Goal: Task Accomplishment & Management: Manage account settings

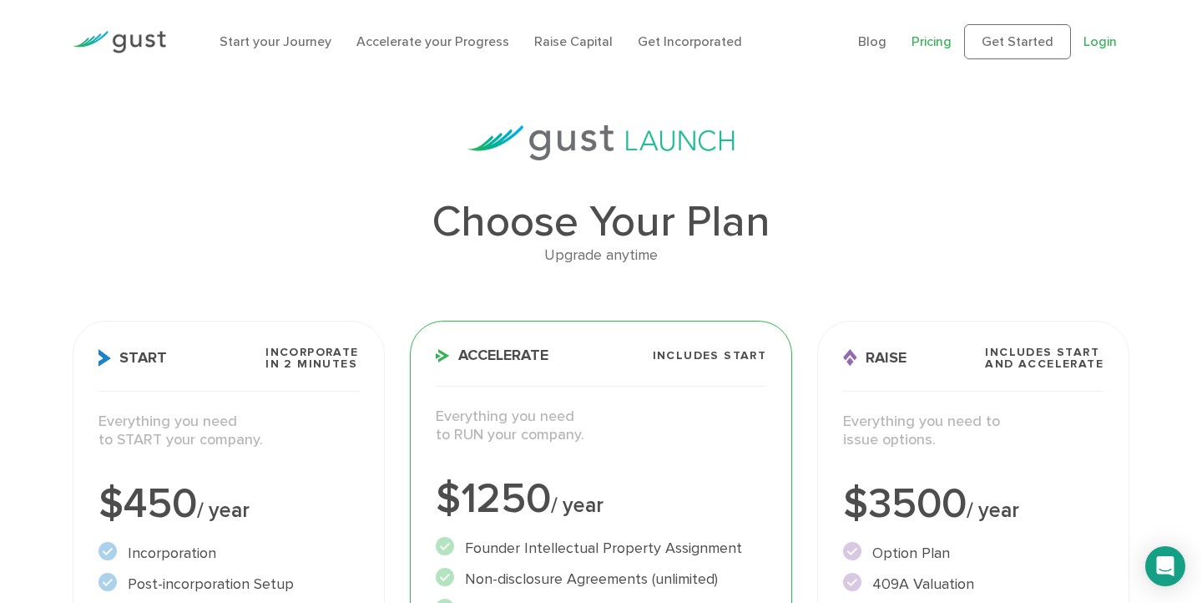
click at [1109, 37] on link "Login" at bounding box center [1099, 41] width 33 height 16
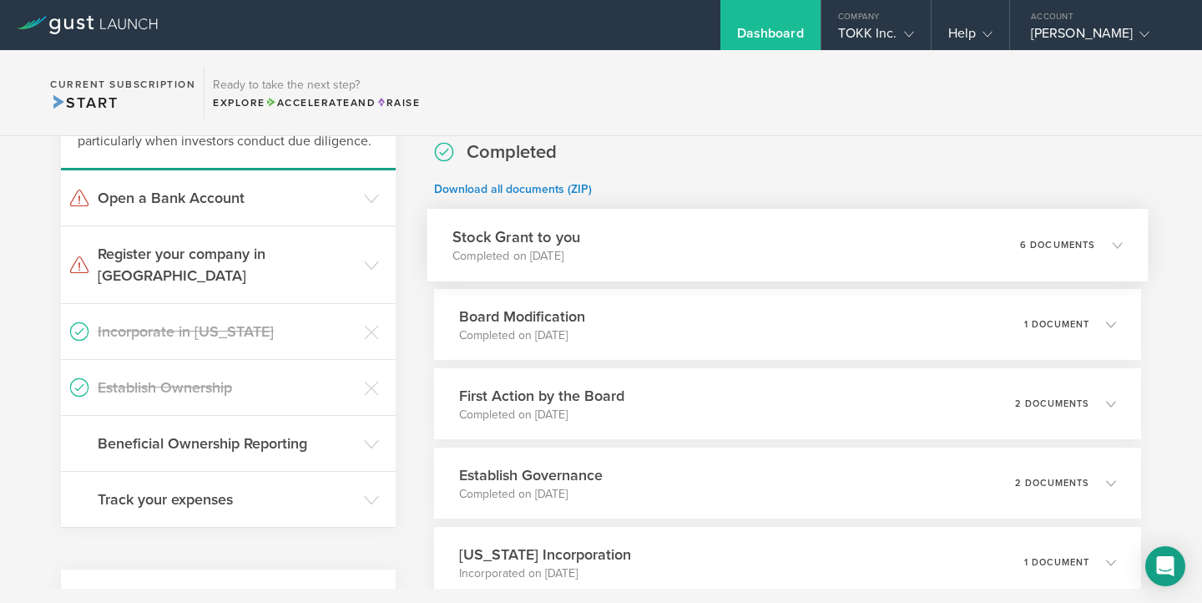
scroll to position [134, 0]
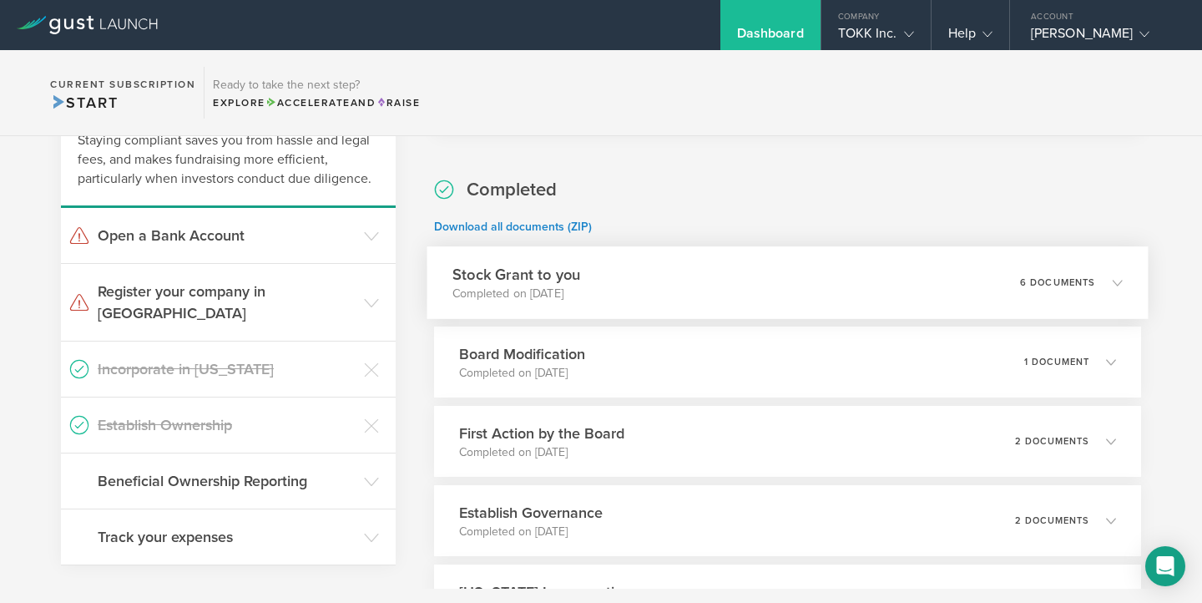
click at [923, 285] on div "Stock Grant to you Completed on [DATE] 6 documents" at bounding box center [786, 282] width 721 height 73
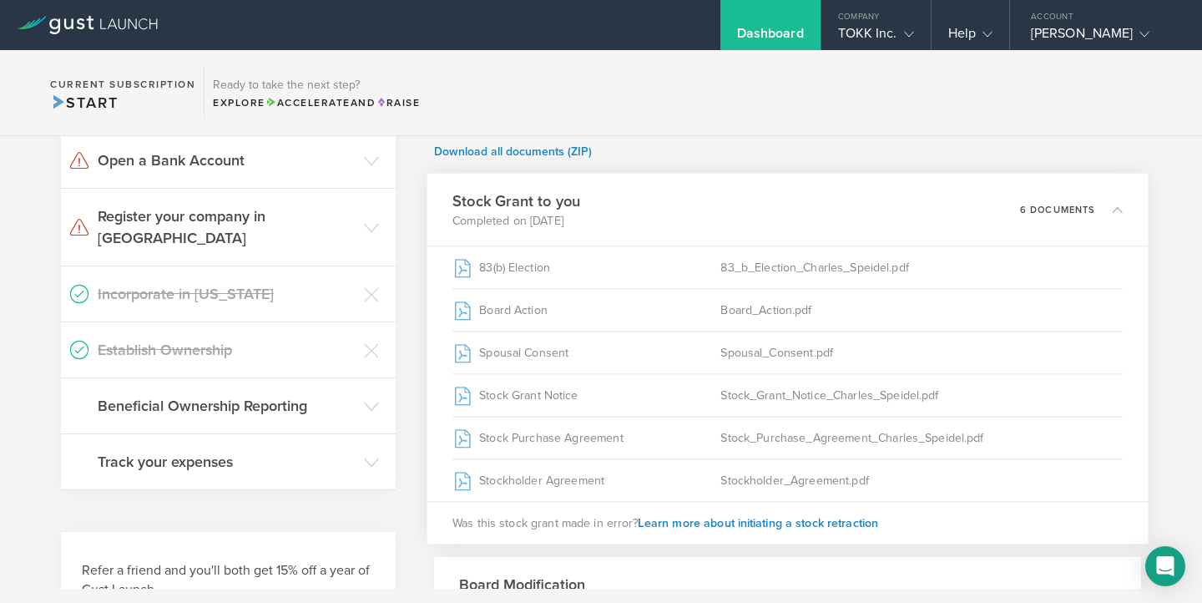
scroll to position [212, 0]
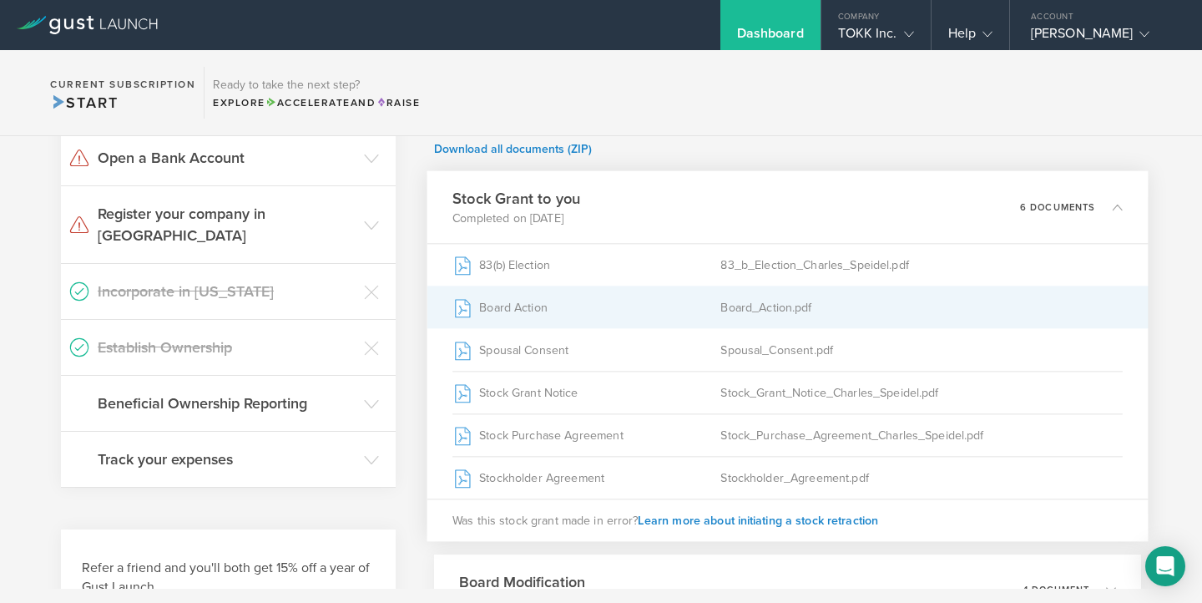
click at [757, 308] on div "Board_Action.pdf" at bounding box center [921, 307] width 402 height 42
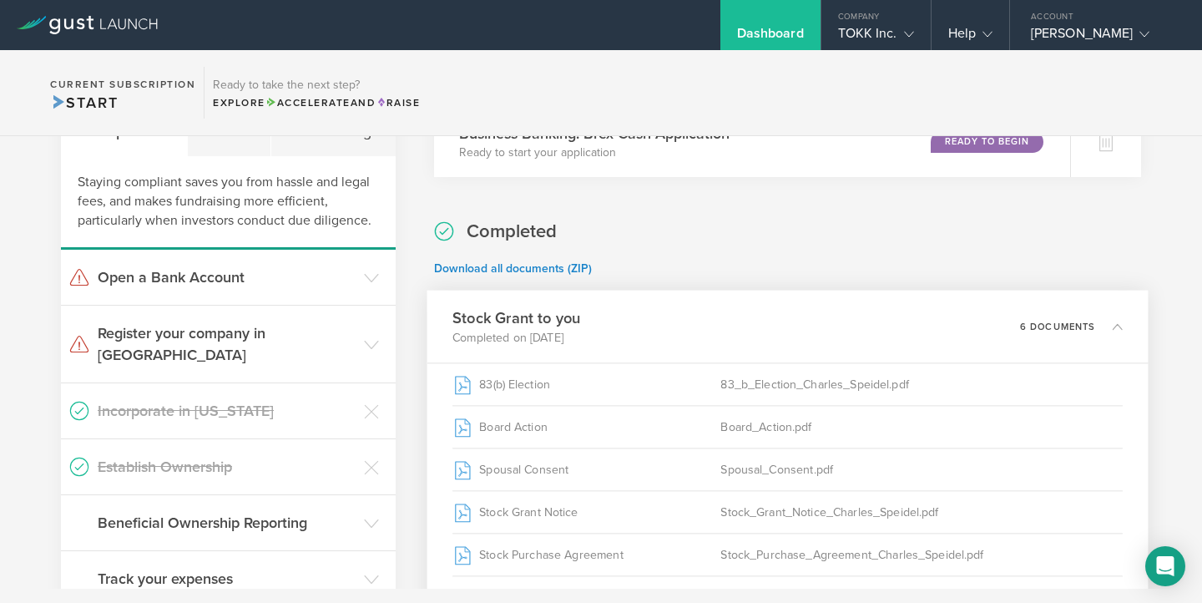
scroll to position [94, 0]
click at [1113, 325] on icon at bounding box center [1118, 325] width 10 height 10
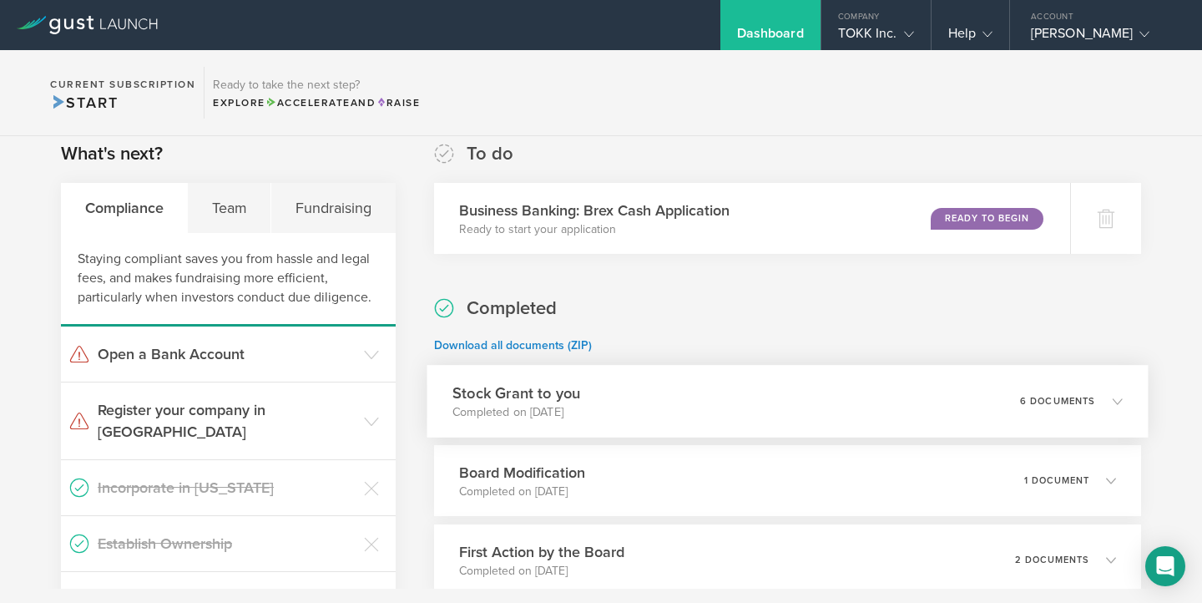
scroll to position [0, 0]
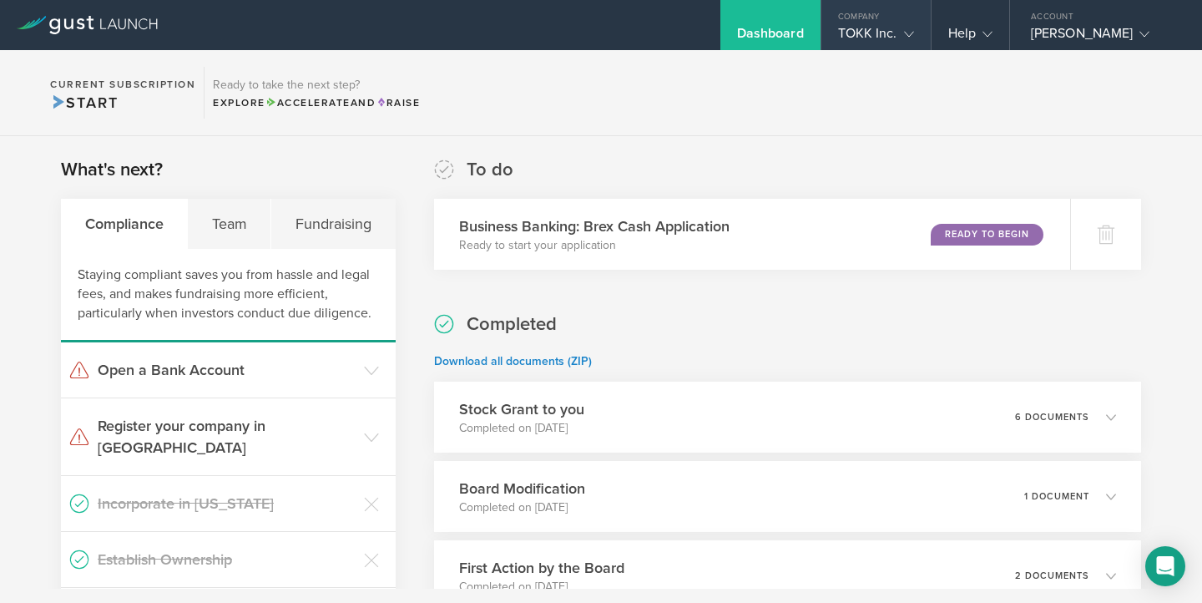
click at [875, 33] on div "TOKK Inc." at bounding box center [876, 37] width 76 height 25
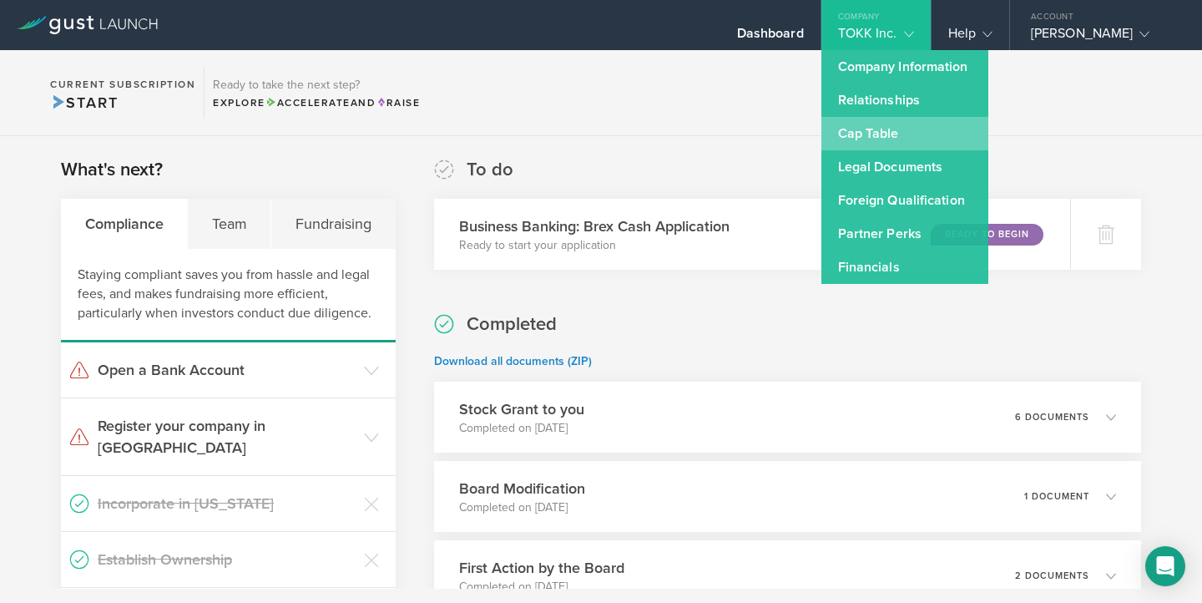
click at [865, 138] on link "Cap Table" at bounding box center [904, 133] width 167 height 33
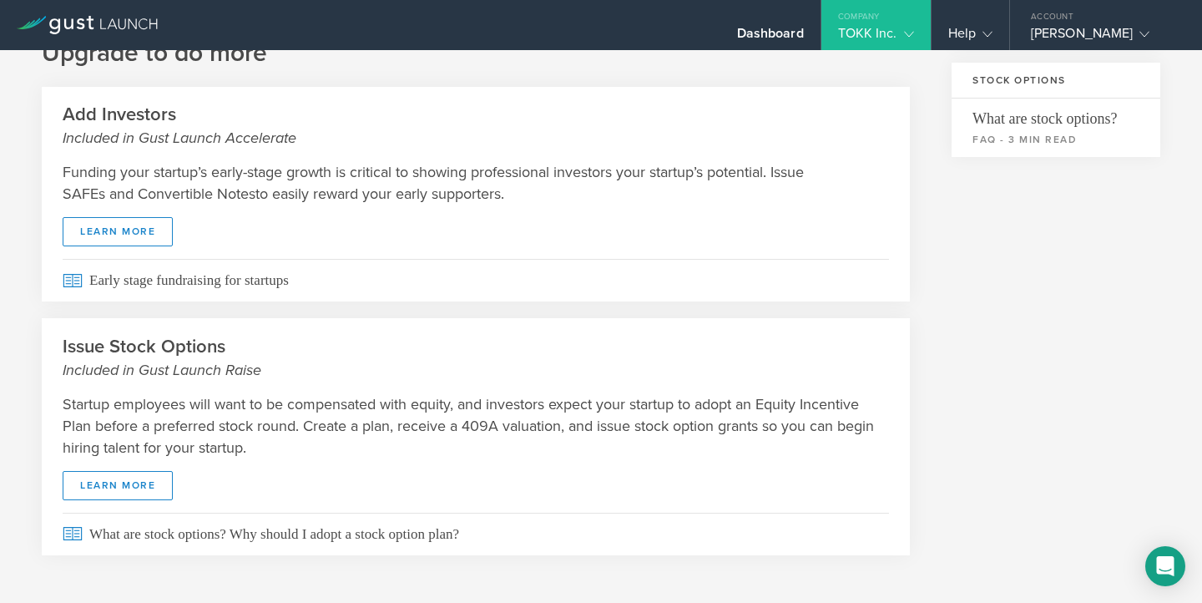
scroll to position [612, 0]
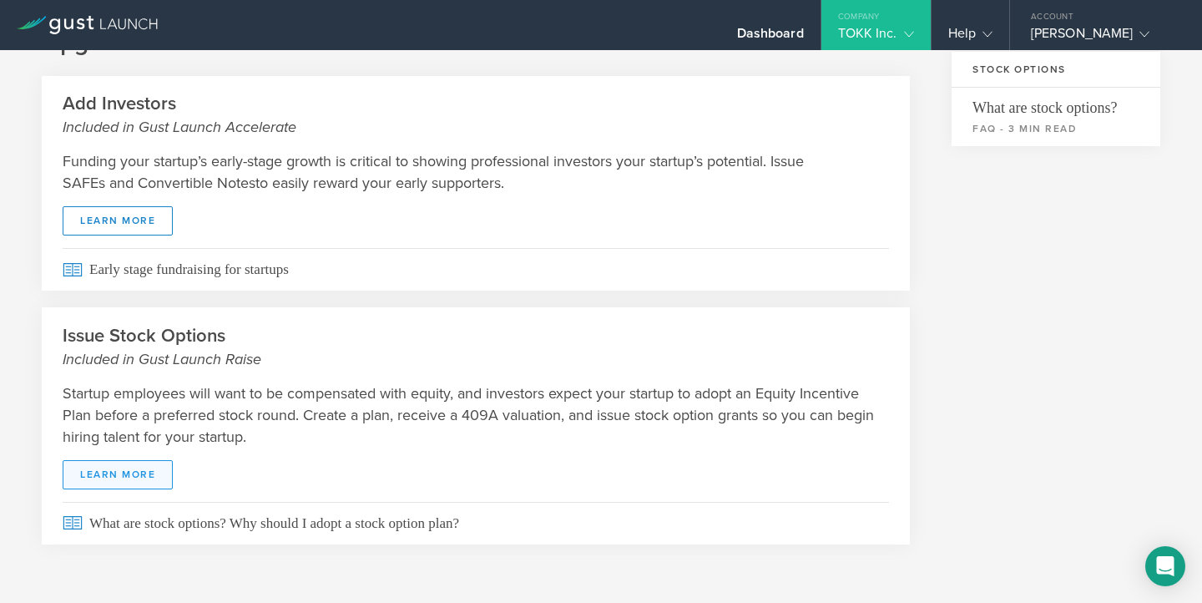
click at [121, 478] on link "learn more" at bounding box center [118, 474] width 110 height 29
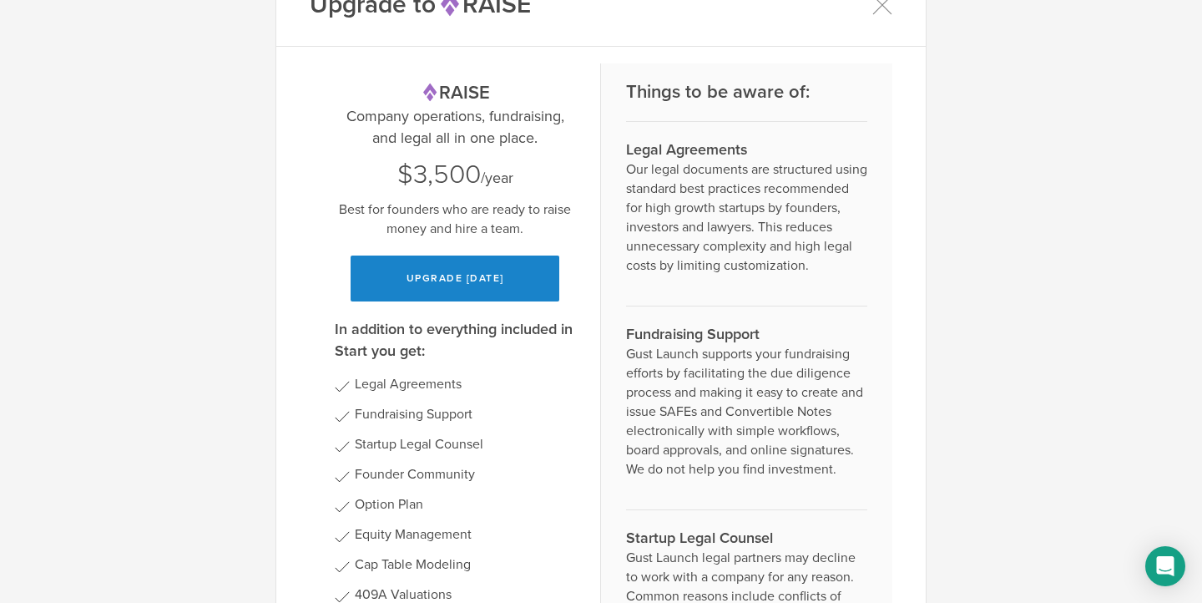
scroll to position [0, 0]
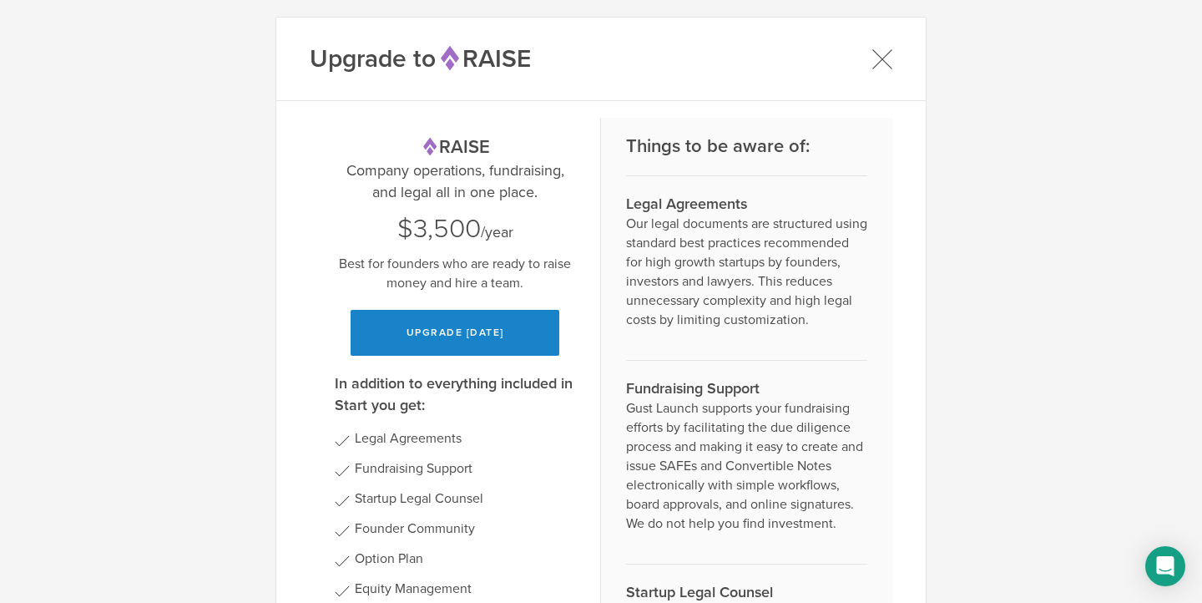
click at [881, 58] on icon at bounding box center [882, 58] width 18 height 18
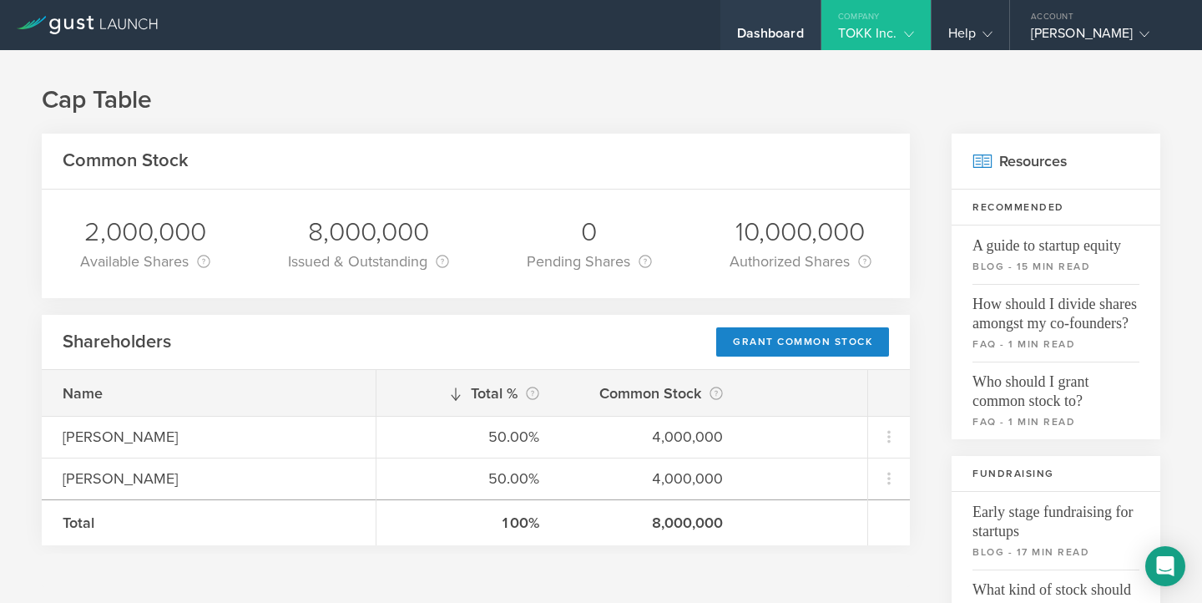
click at [777, 28] on div "Dashboard" at bounding box center [770, 37] width 67 height 25
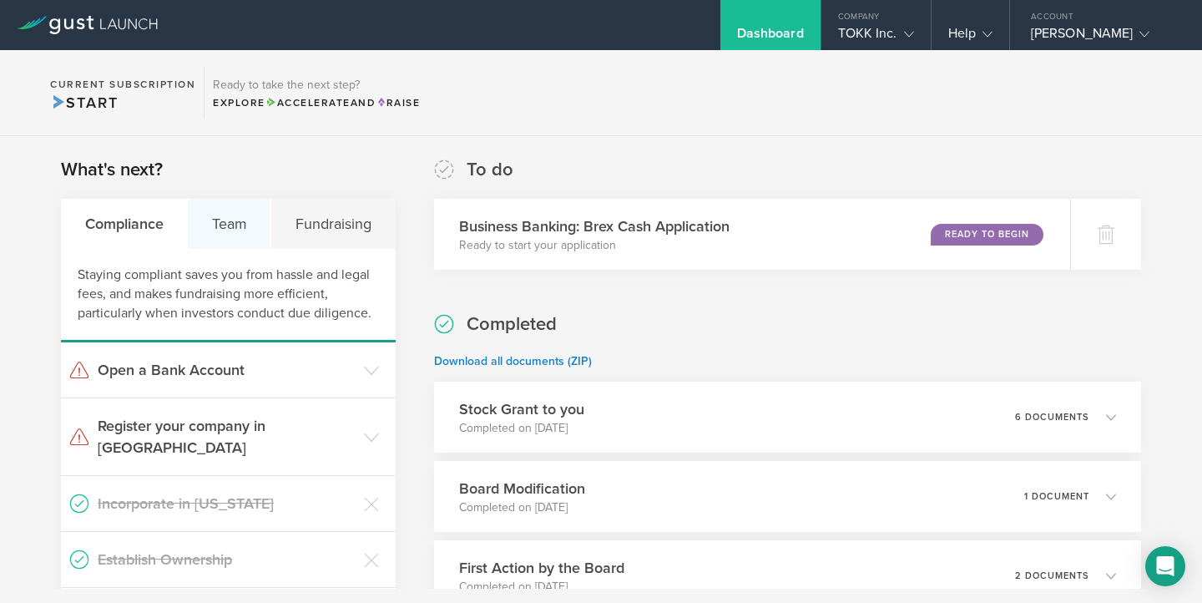
click at [213, 225] on div "Team" at bounding box center [229, 224] width 83 height 50
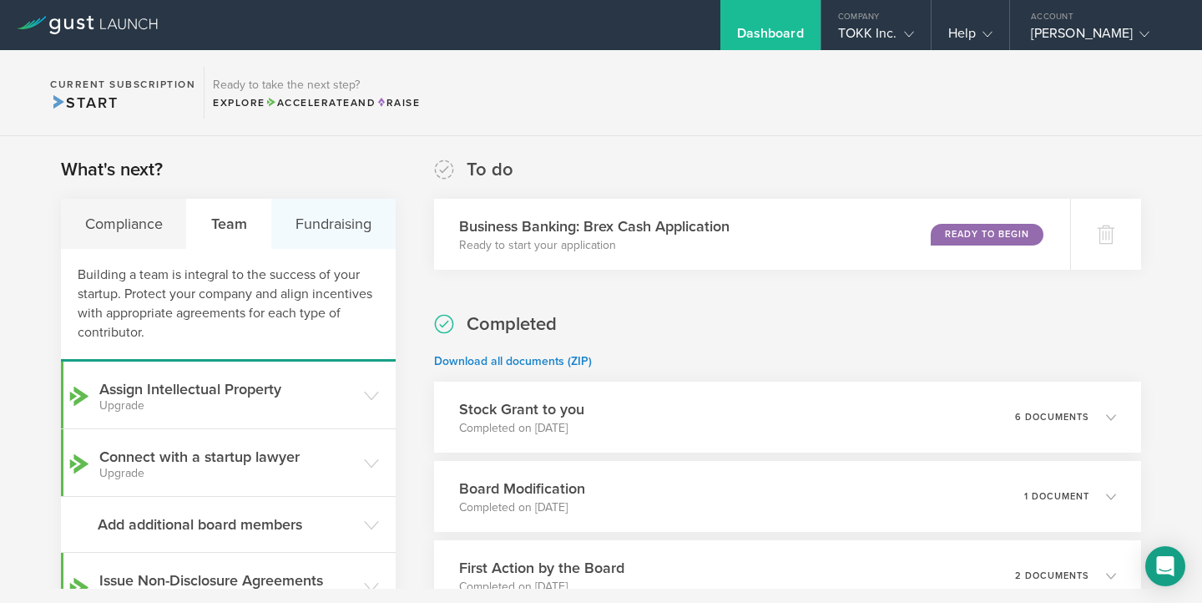
click at [314, 230] on div "Fundraising" at bounding box center [333, 224] width 124 height 50
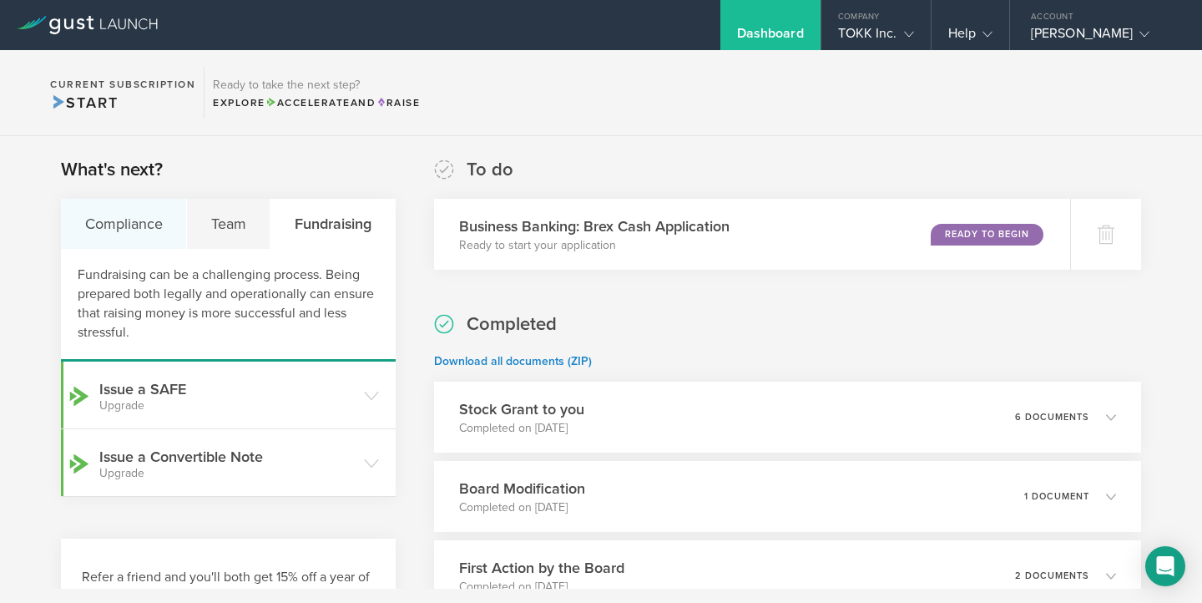
click at [139, 230] on div "Compliance" at bounding box center [124, 224] width 126 height 50
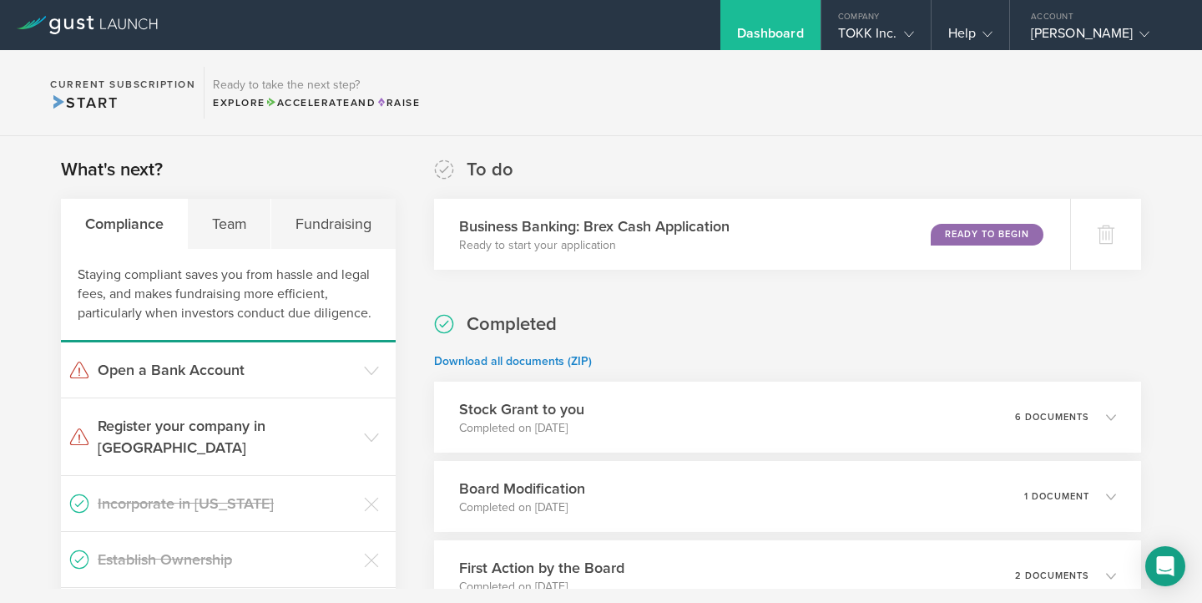
click at [83, 101] on span "Start" at bounding box center [84, 102] width 68 height 18
click at [78, 20] on icon at bounding box center [81, 23] width 8 height 11
click at [1133, 31] on gust-icon at bounding box center [1141, 33] width 17 height 17
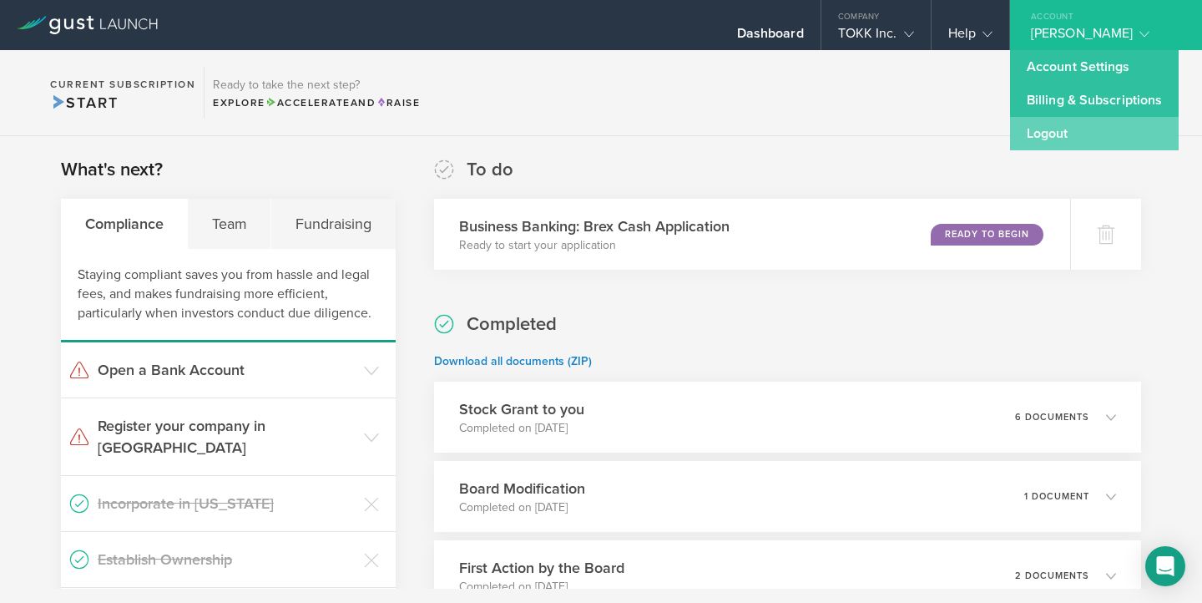
click at [1069, 139] on link "Logout" at bounding box center [1094, 133] width 169 height 33
